Goal: Check status: Check status

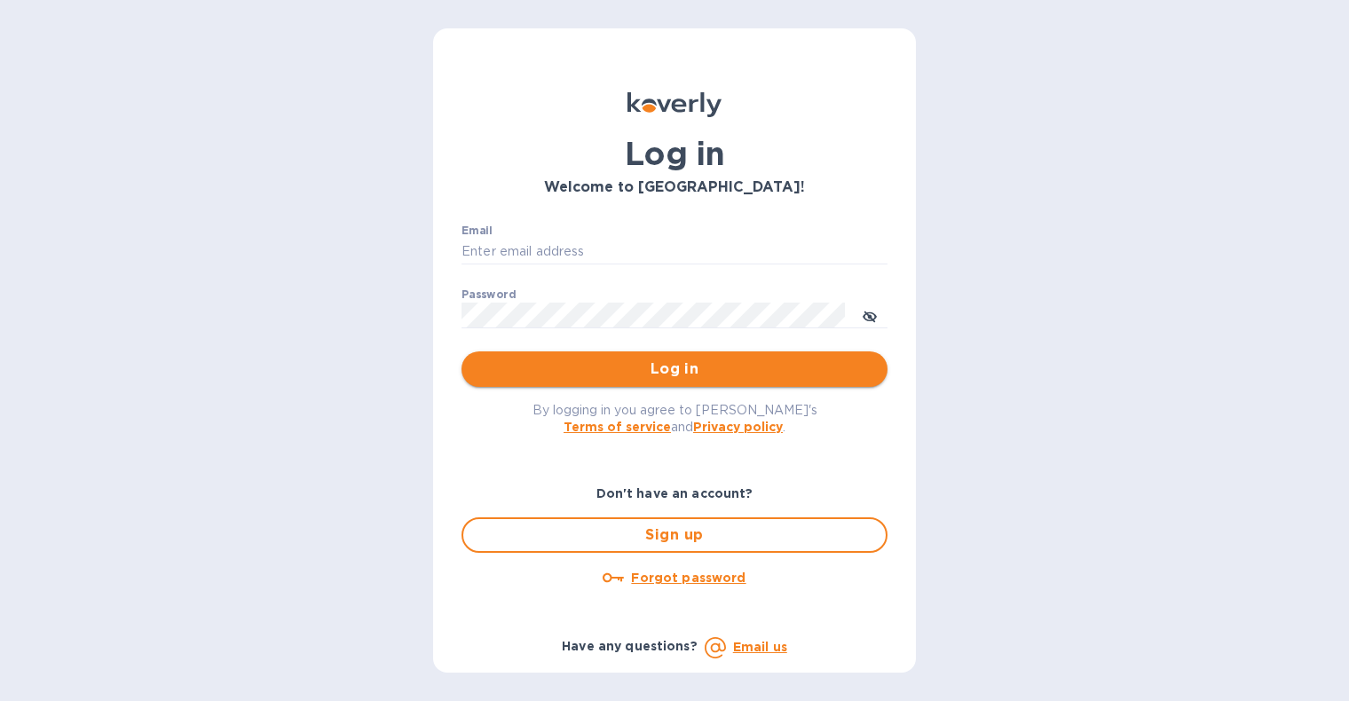
type input "[PERSON_NAME][EMAIL_ADDRESS][DOMAIN_NAME]"
click at [599, 366] on span "Log in" at bounding box center [674, 368] width 397 height 21
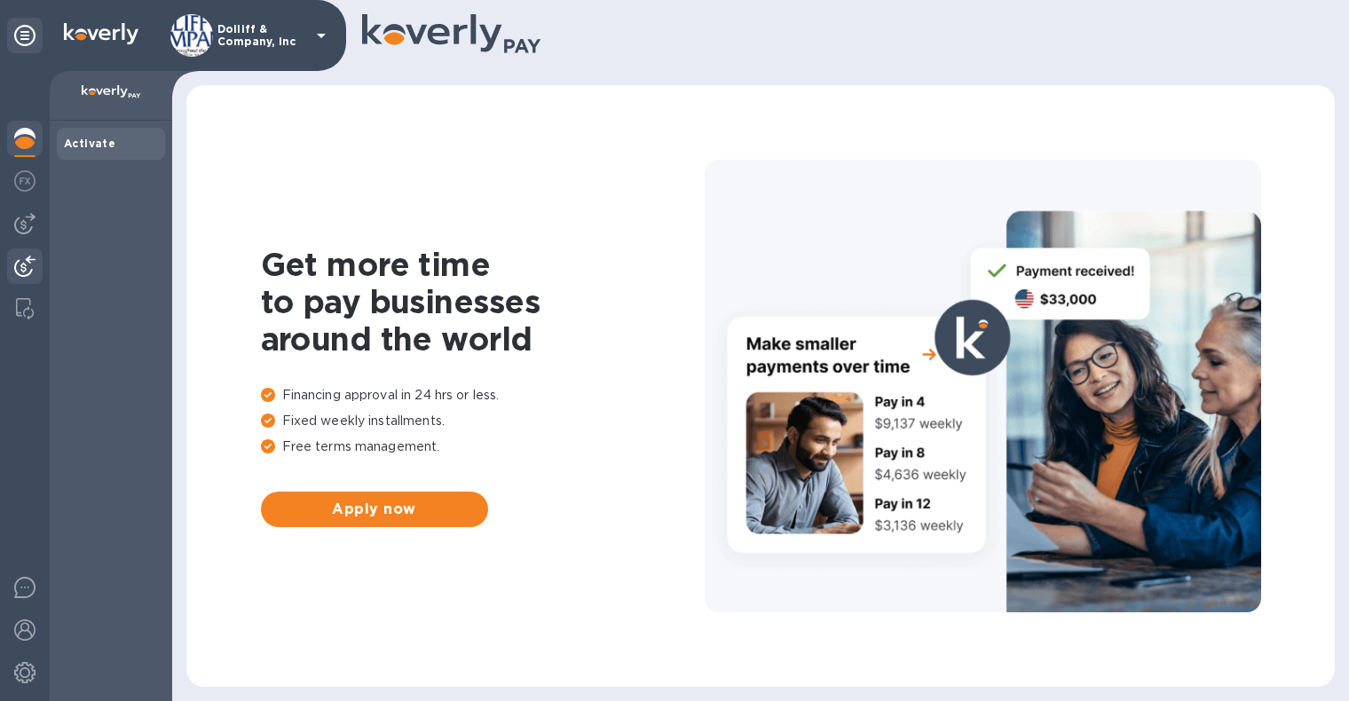
click at [28, 258] on img at bounding box center [24, 266] width 21 height 21
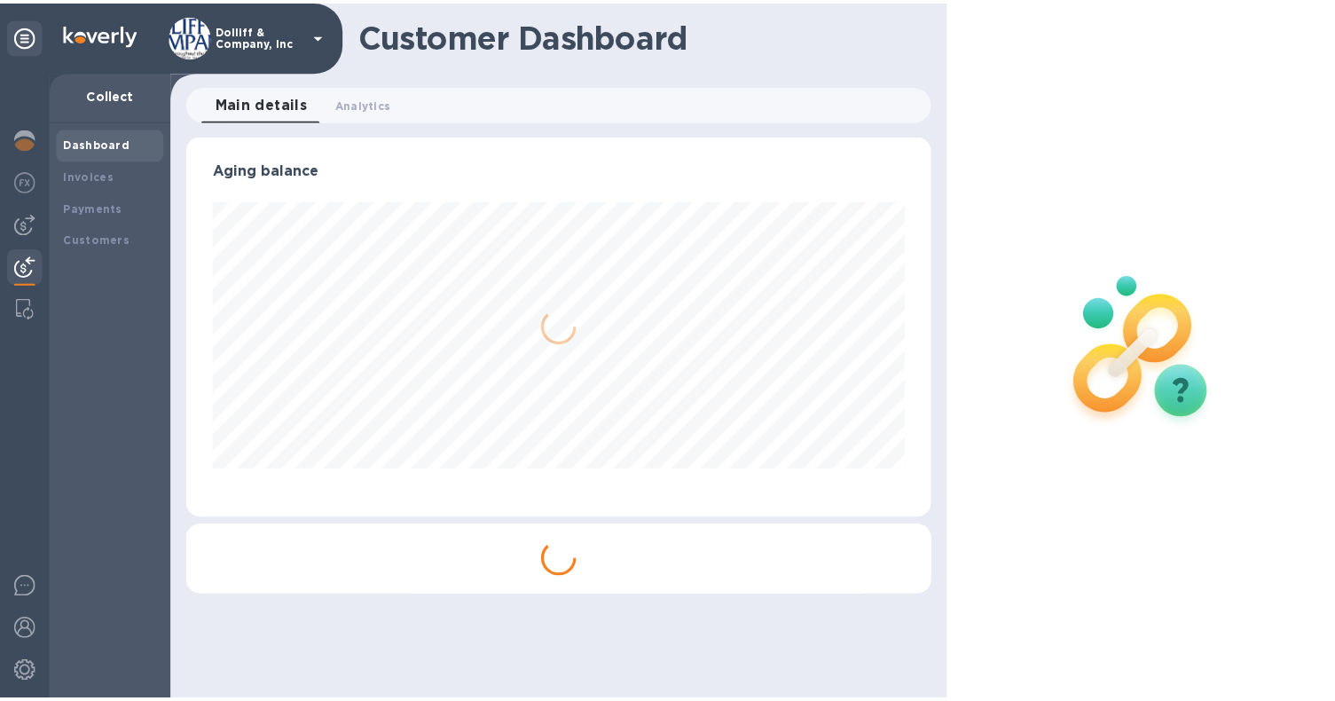
scroll to position [383, 752]
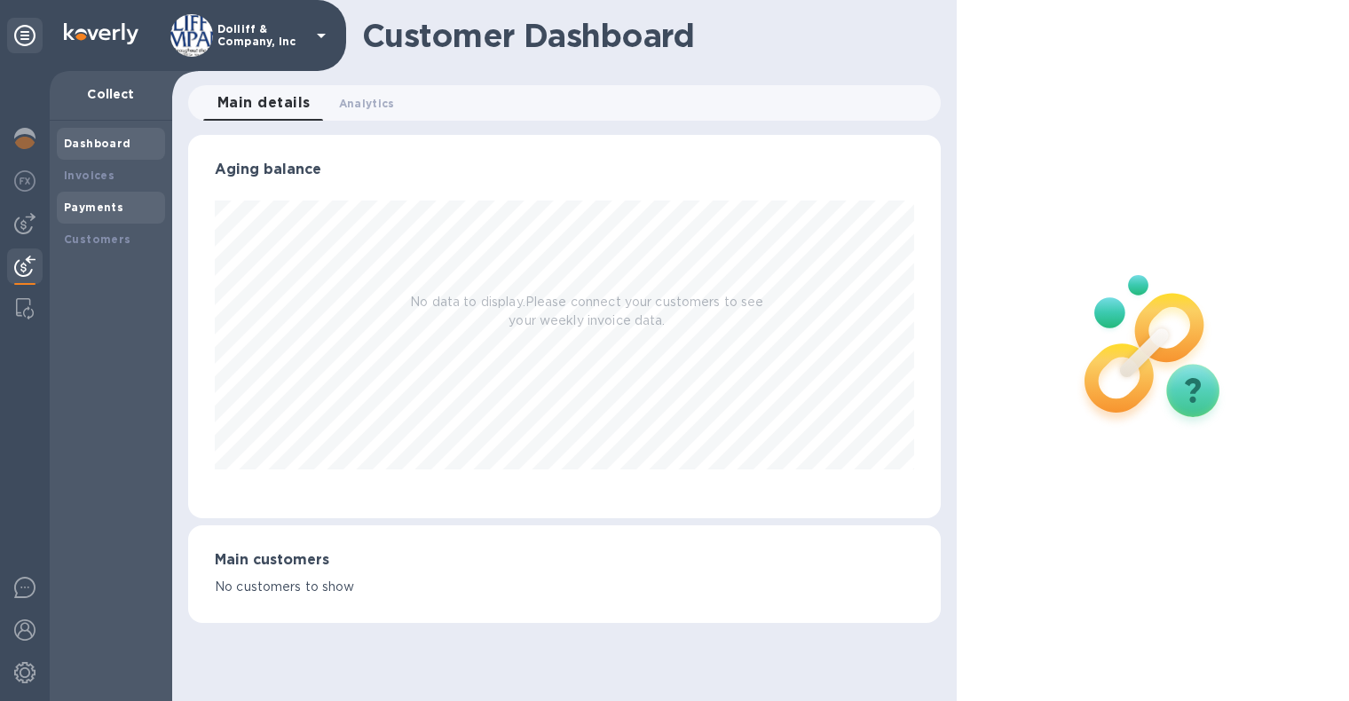
click at [79, 212] on b "Payments" at bounding box center [93, 207] width 59 height 13
